Goal: Understand process/instructions: Learn how to perform a task or action

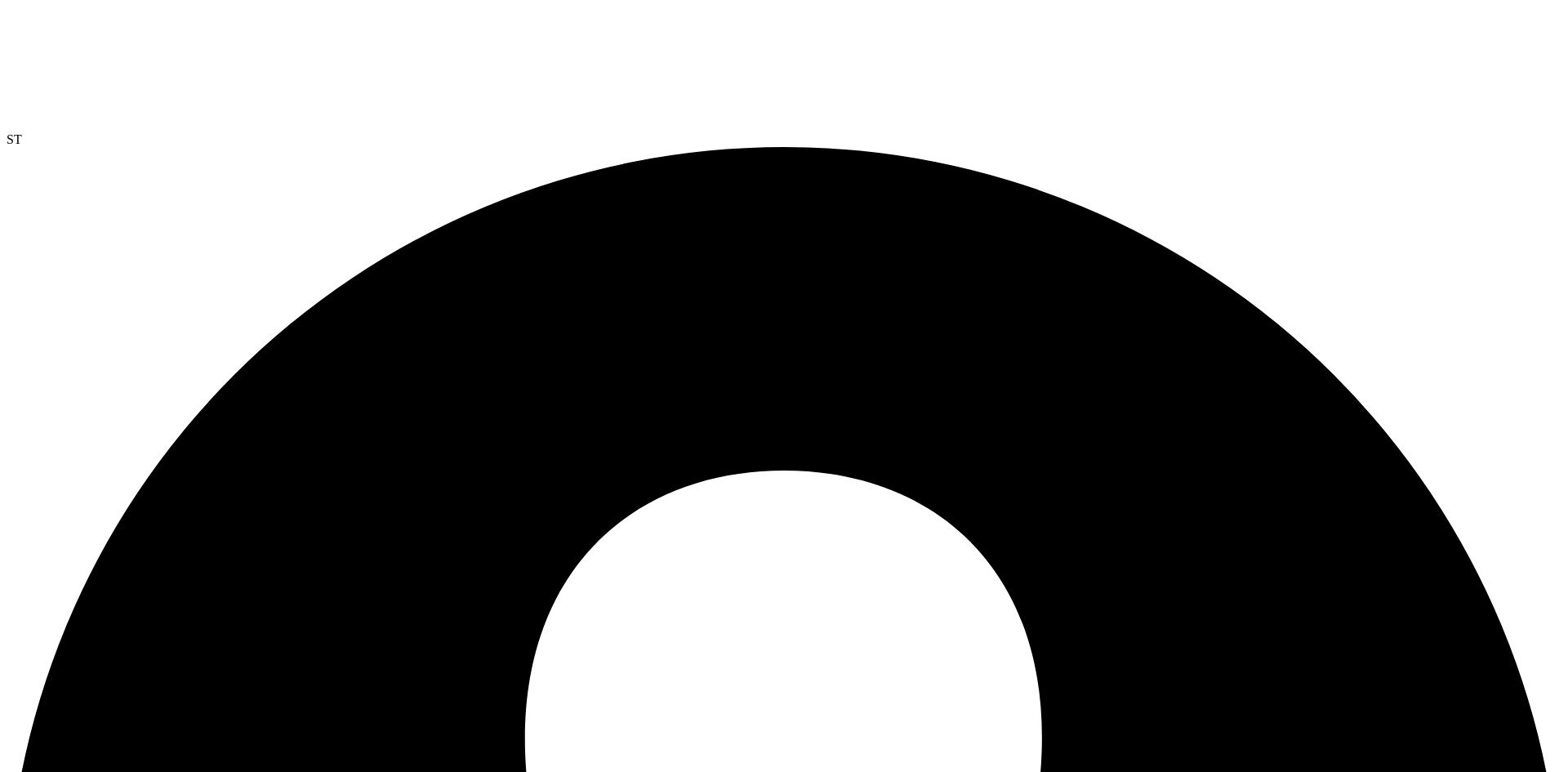
select select "USD"
drag, startPoint x: 46, startPoint y: 143, endPoint x: 44, endPoint y: 247, distance: 104.0
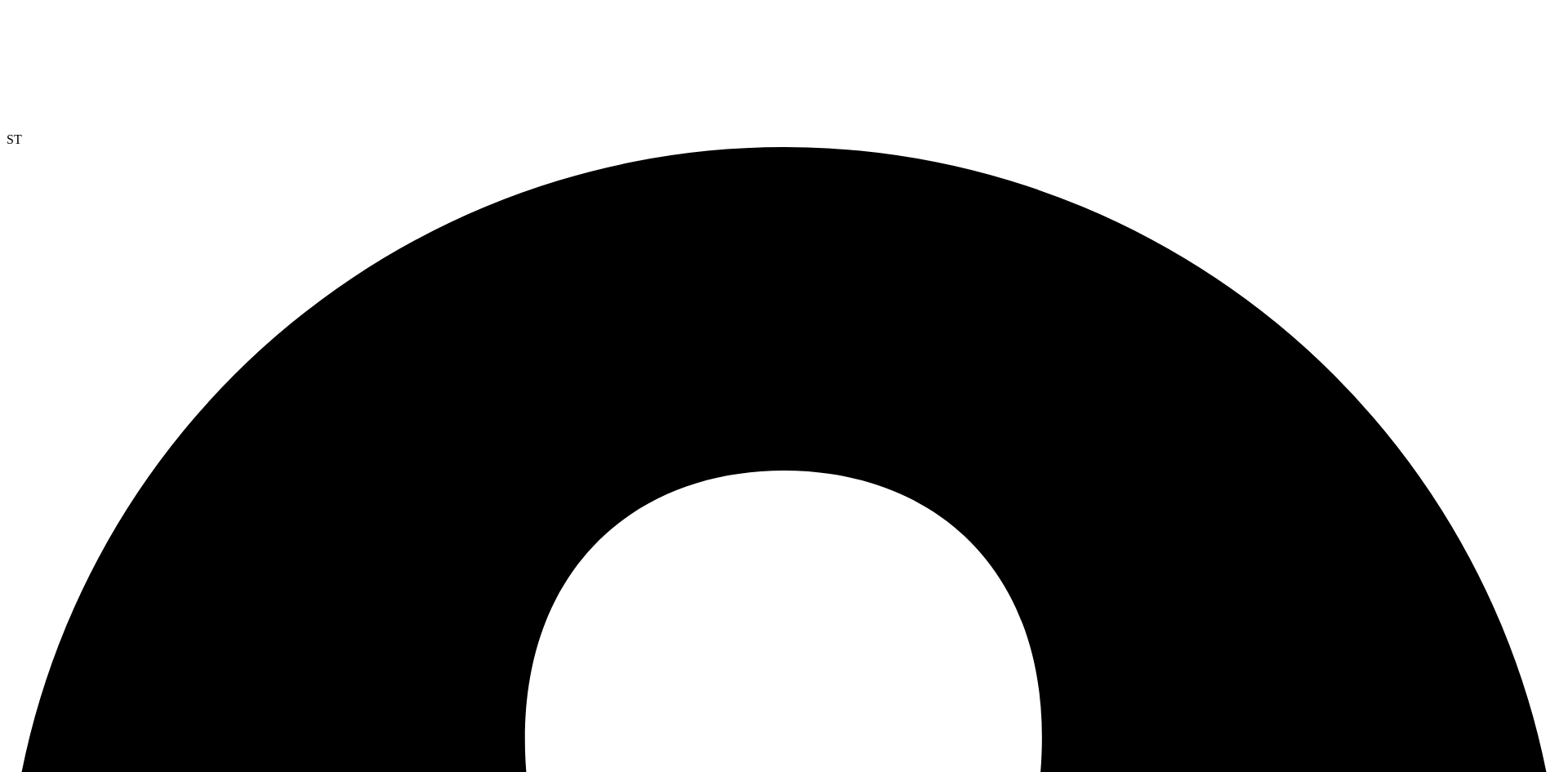
scroll to position [327, 0]
select select "USD"
